Goal: Task Accomplishment & Management: Complete application form

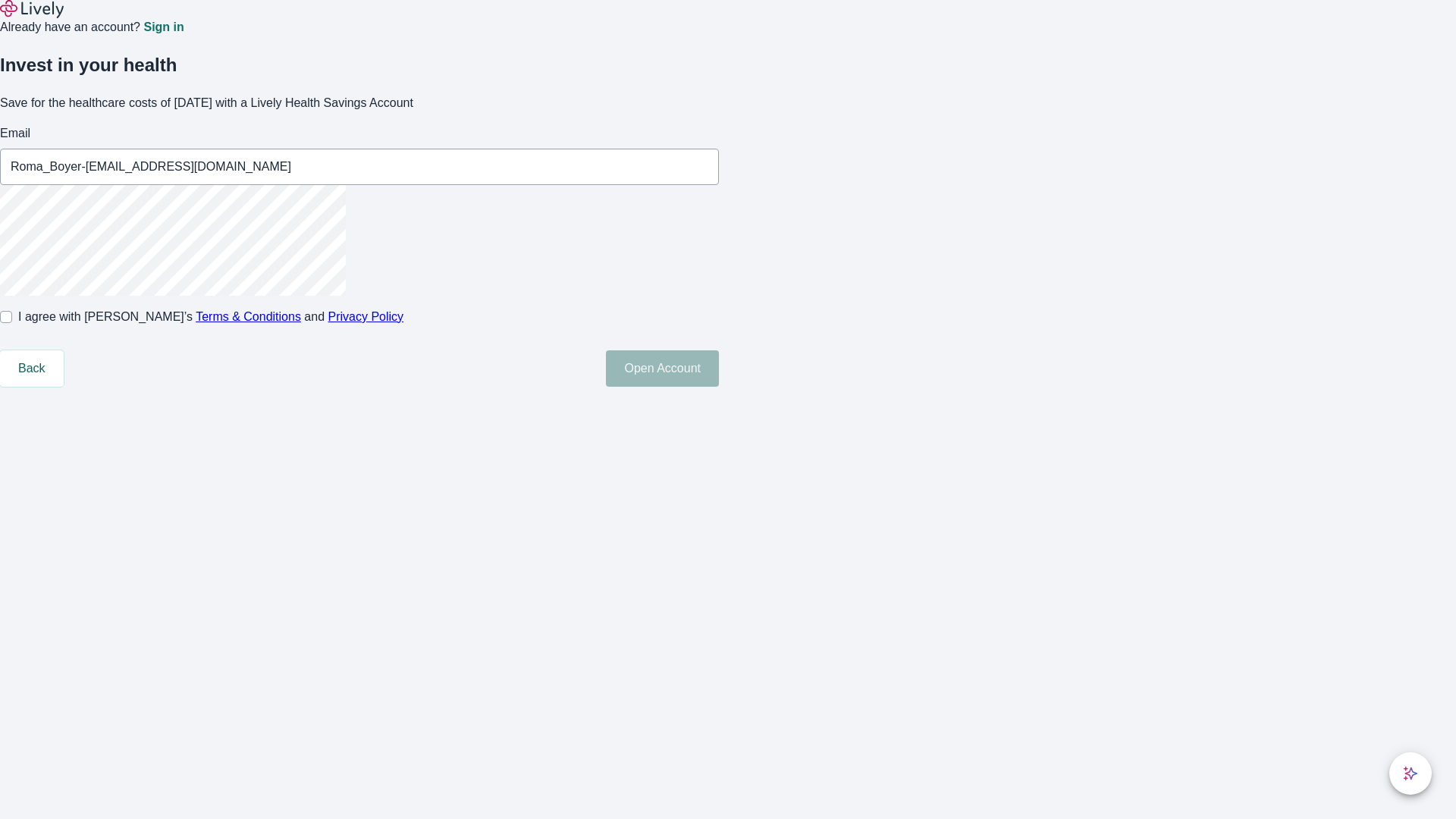
click at [12, 323] on input "I agree with Lively’s Terms & Conditions and Privacy Policy" at bounding box center [5, 316] width 12 height 12
checkbox input "true"
click at [719, 387] on button "Open Account" at bounding box center [663, 369] width 113 height 37
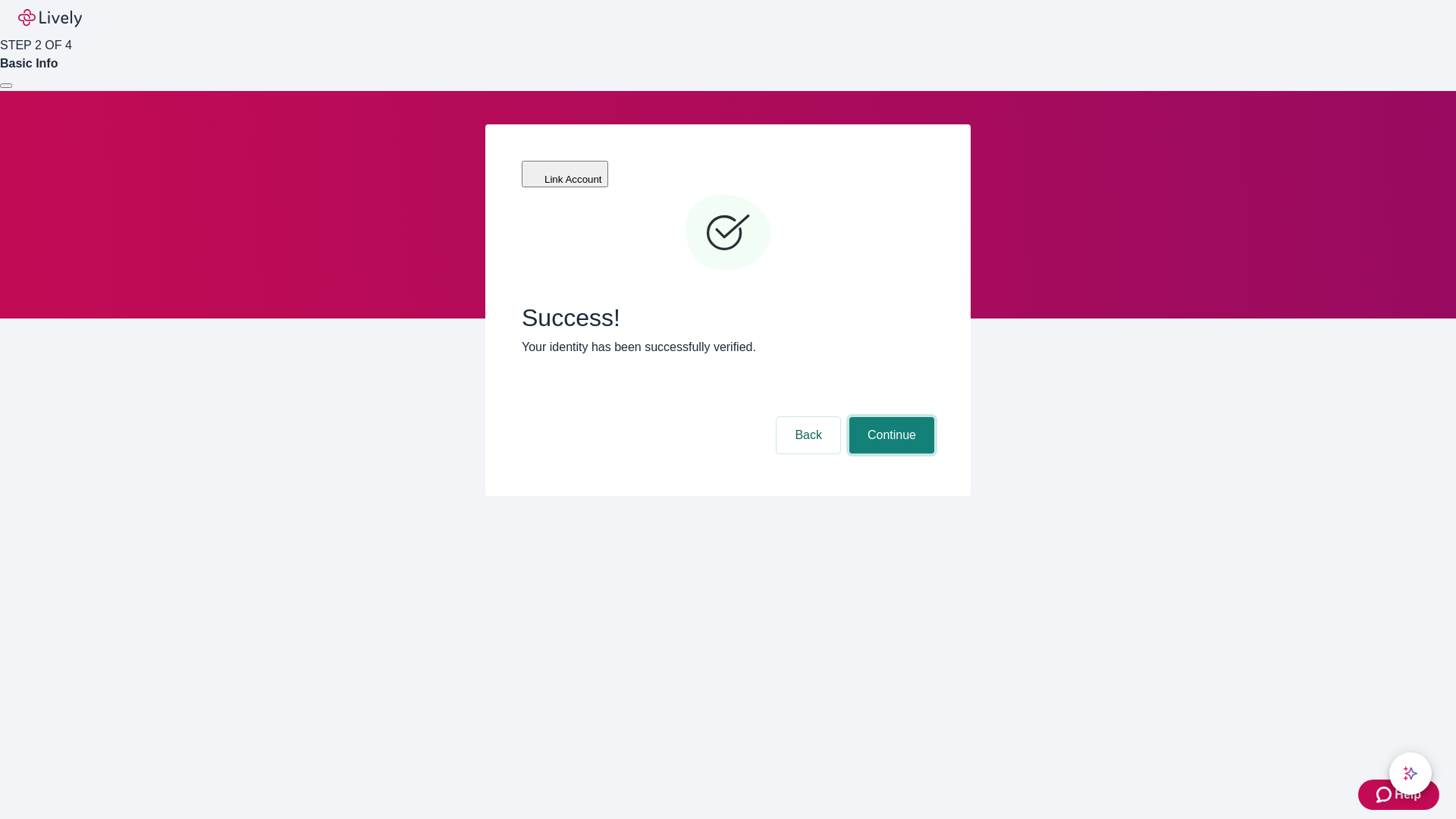
click at [890, 417] on button "Continue" at bounding box center [892, 436] width 85 height 37
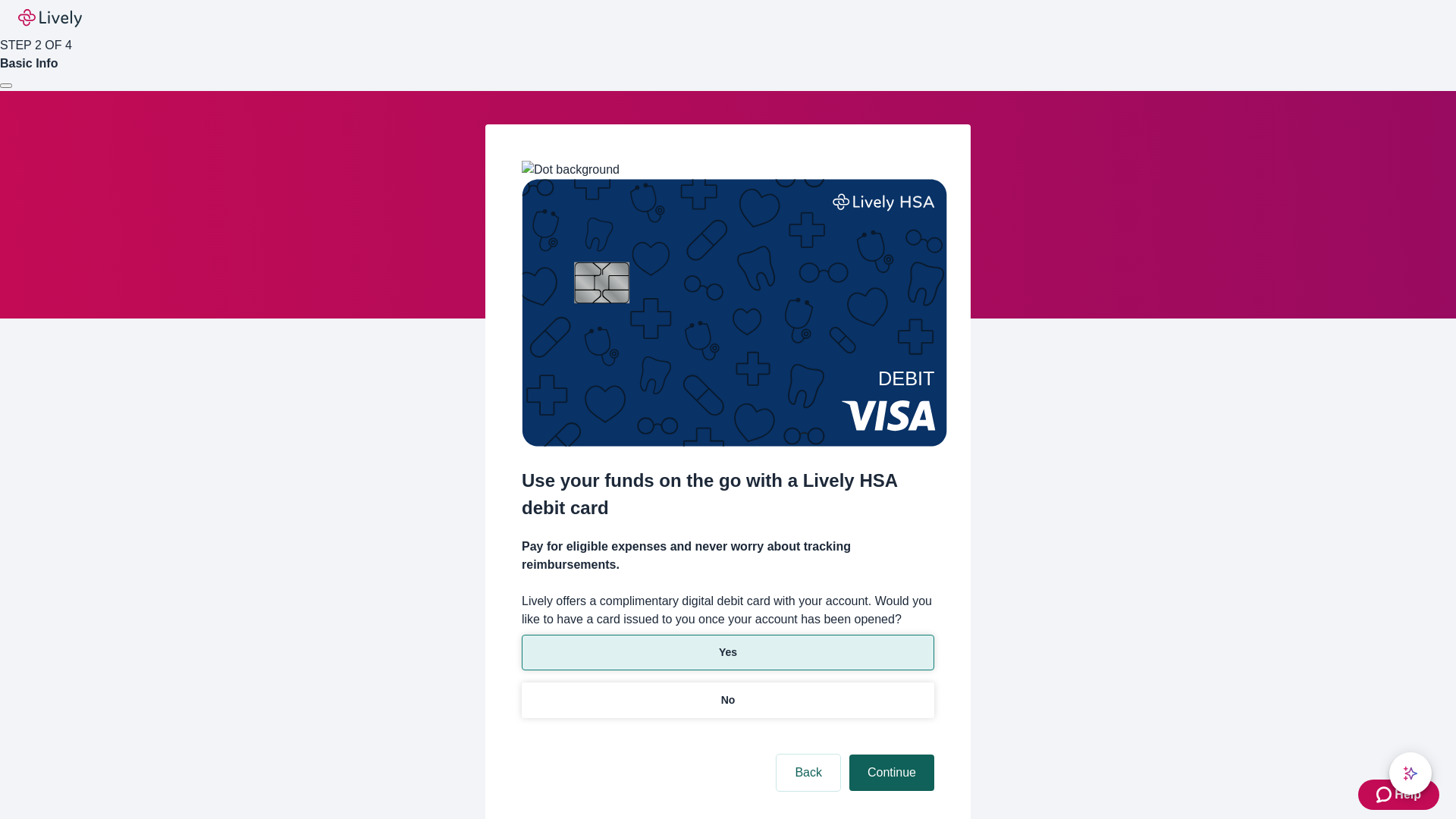
click at [727, 645] on p "Yes" at bounding box center [728, 652] width 18 height 16
click at [890, 754] on button "Continue" at bounding box center [892, 772] width 85 height 37
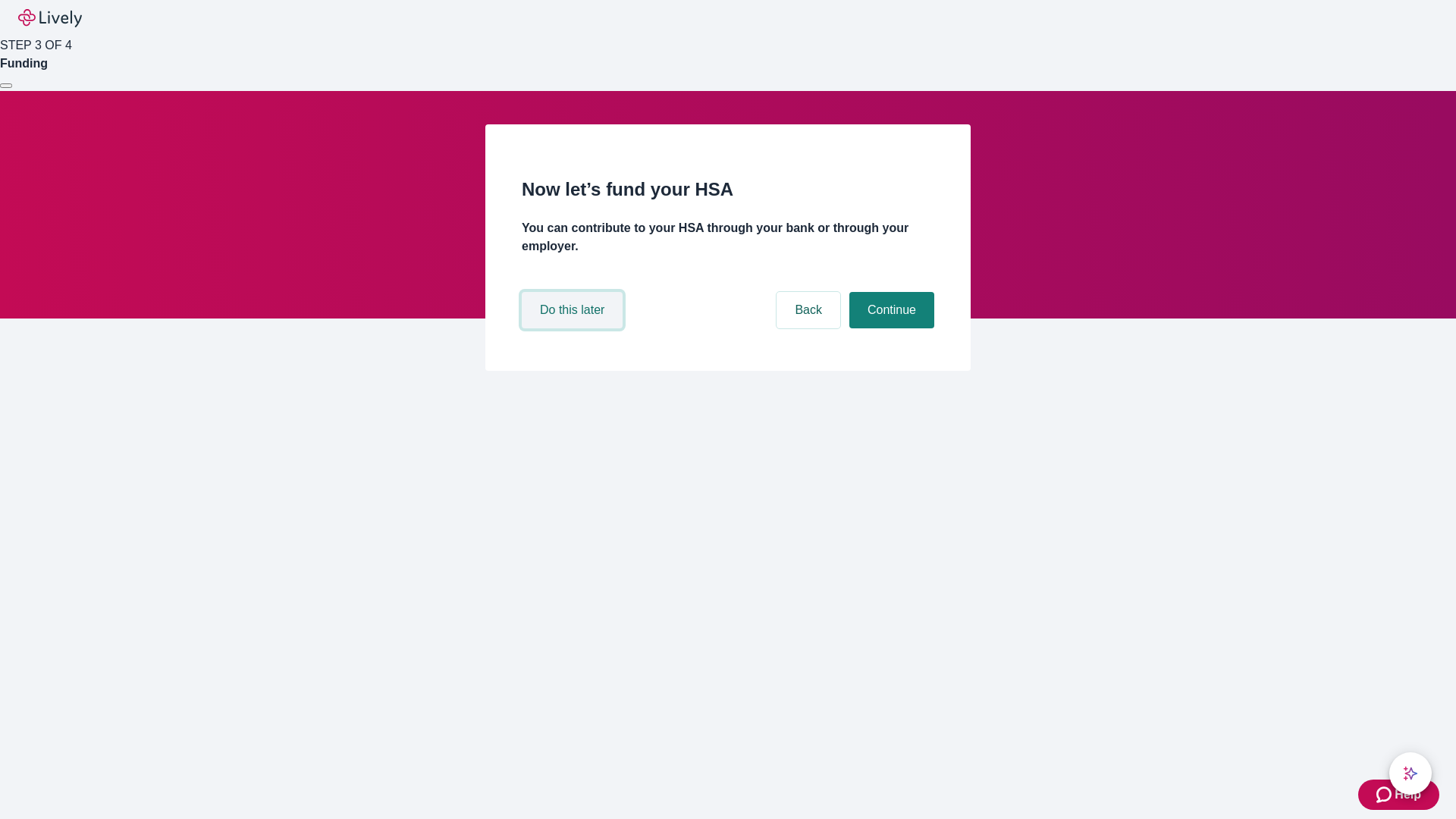
click at [575, 329] on button "Do this later" at bounding box center [572, 310] width 100 height 37
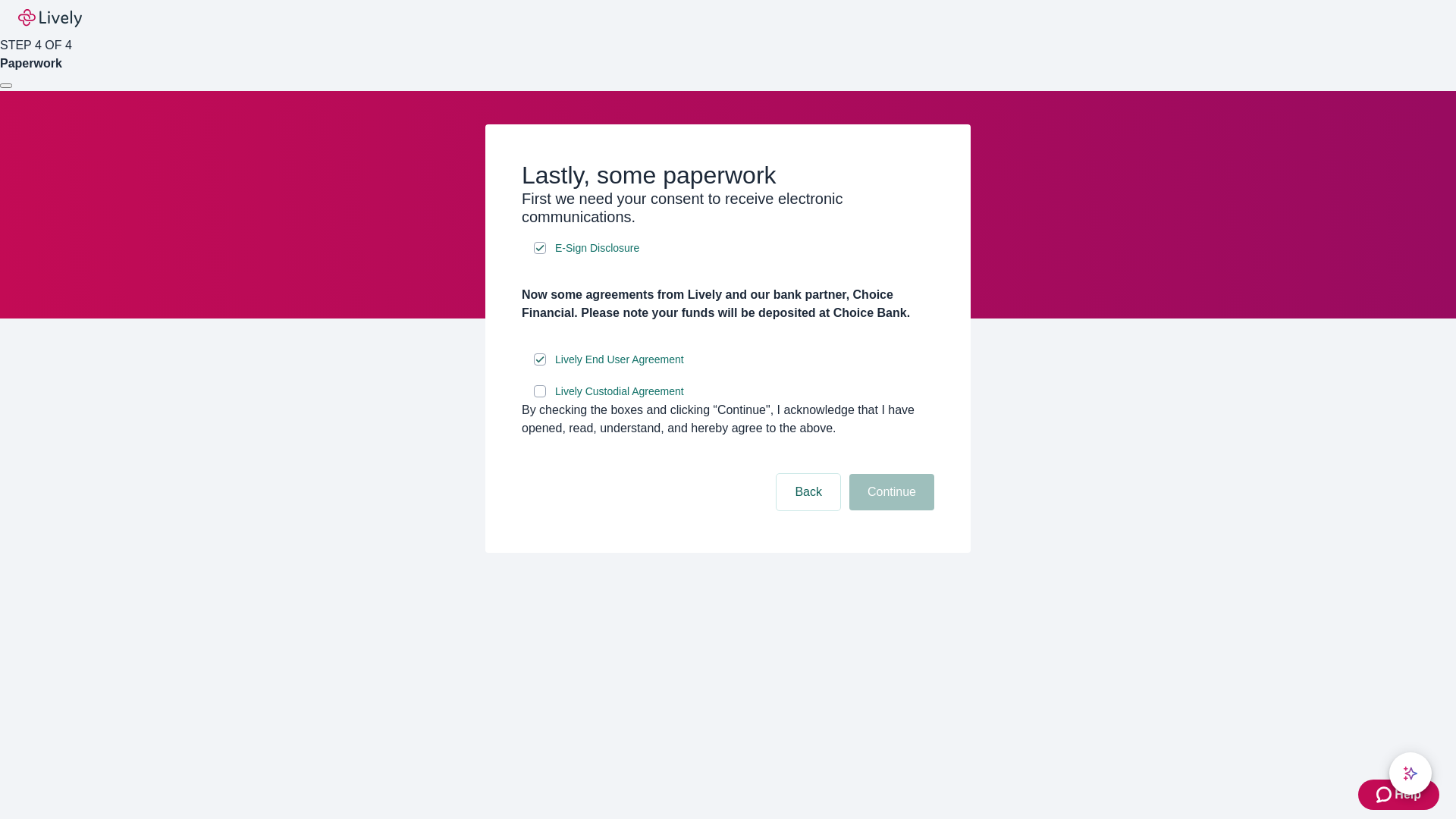
click at [540, 397] on input "Lively Custodial Agreement" at bounding box center [540, 391] width 12 height 12
checkbox input "true"
click at [890, 510] on button "Continue" at bounding box center [892, 492] width 85 height 37
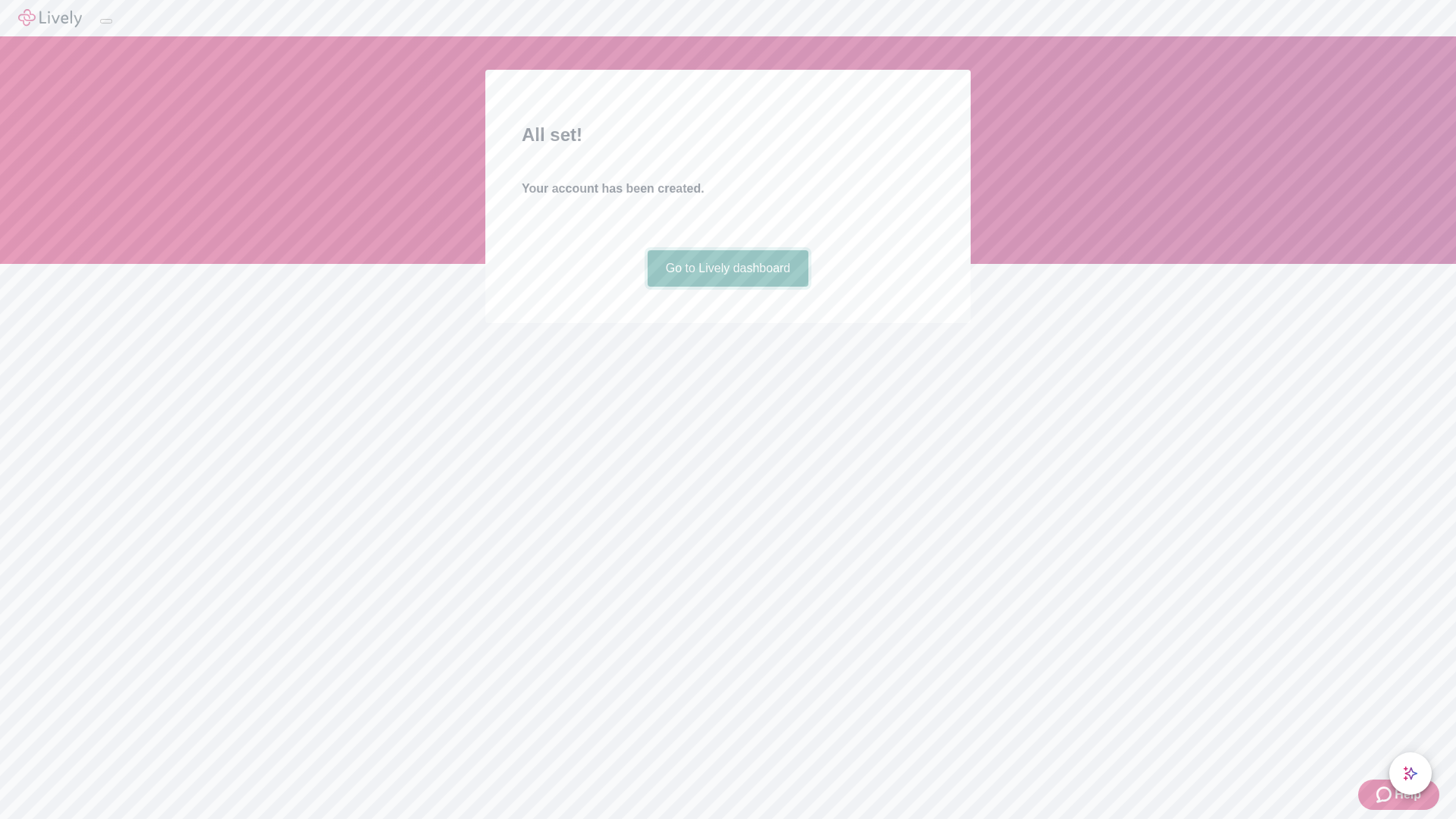
click at [727, 287] on link "Go to Lively dashboard" at bounding box center [728, 268] width 162 height 37
